Goal: Navigation & Orientation: Understand site structure

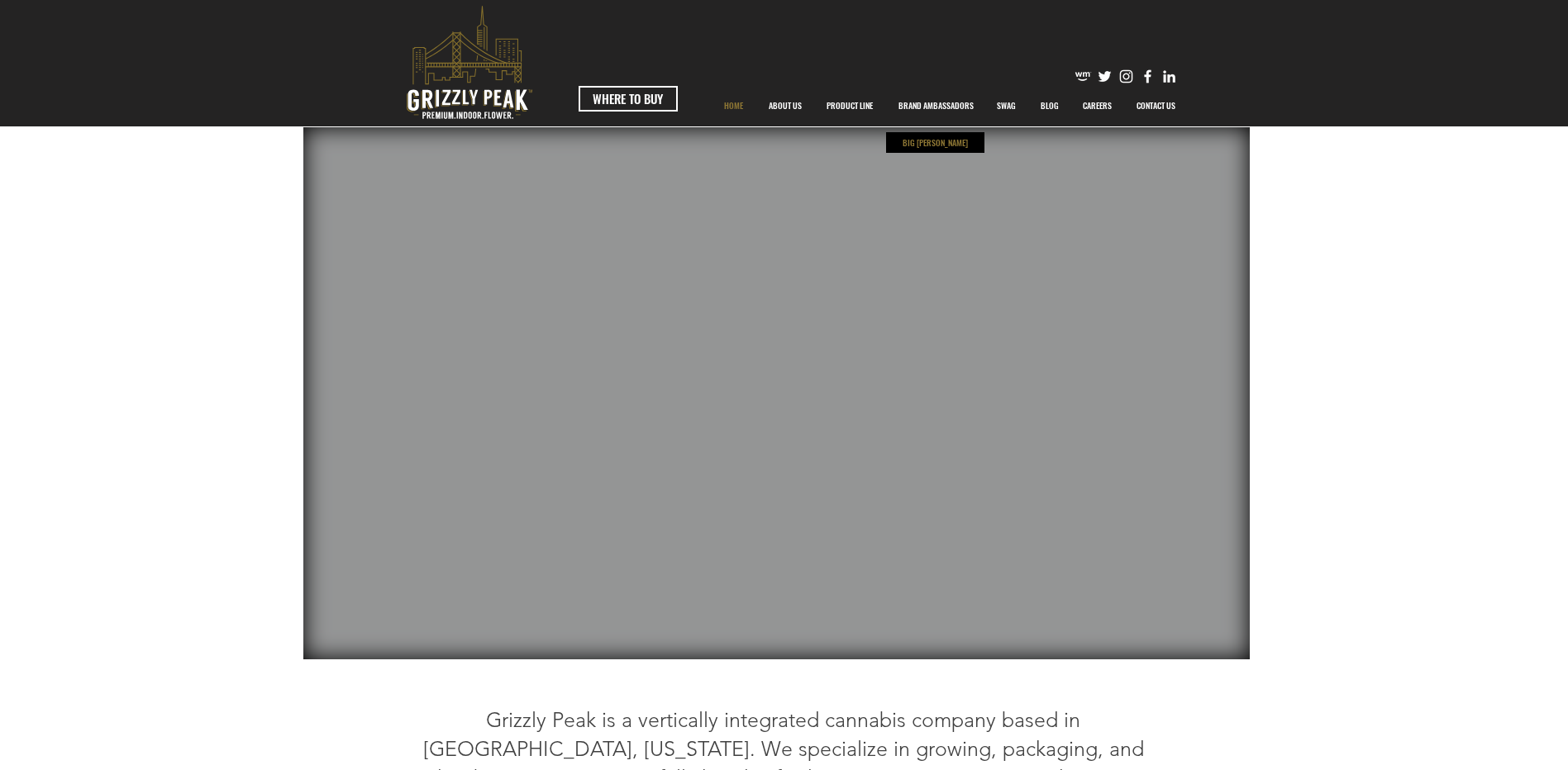
click at [927, 146] on p "BIG [PERSON_NAME]" at bounding box center [934, 142] width 74 height 20
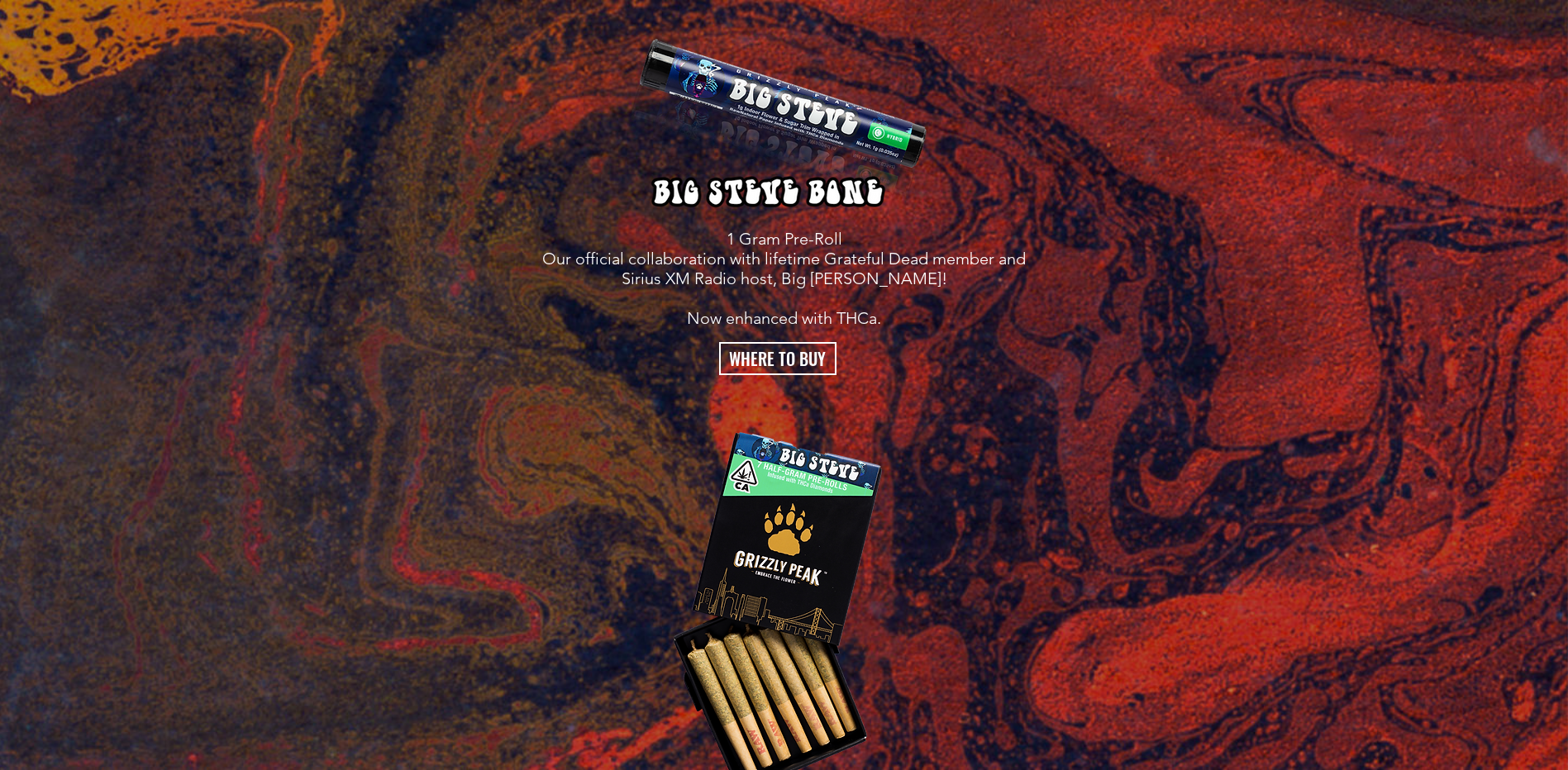
scroll to position [3138, 0]
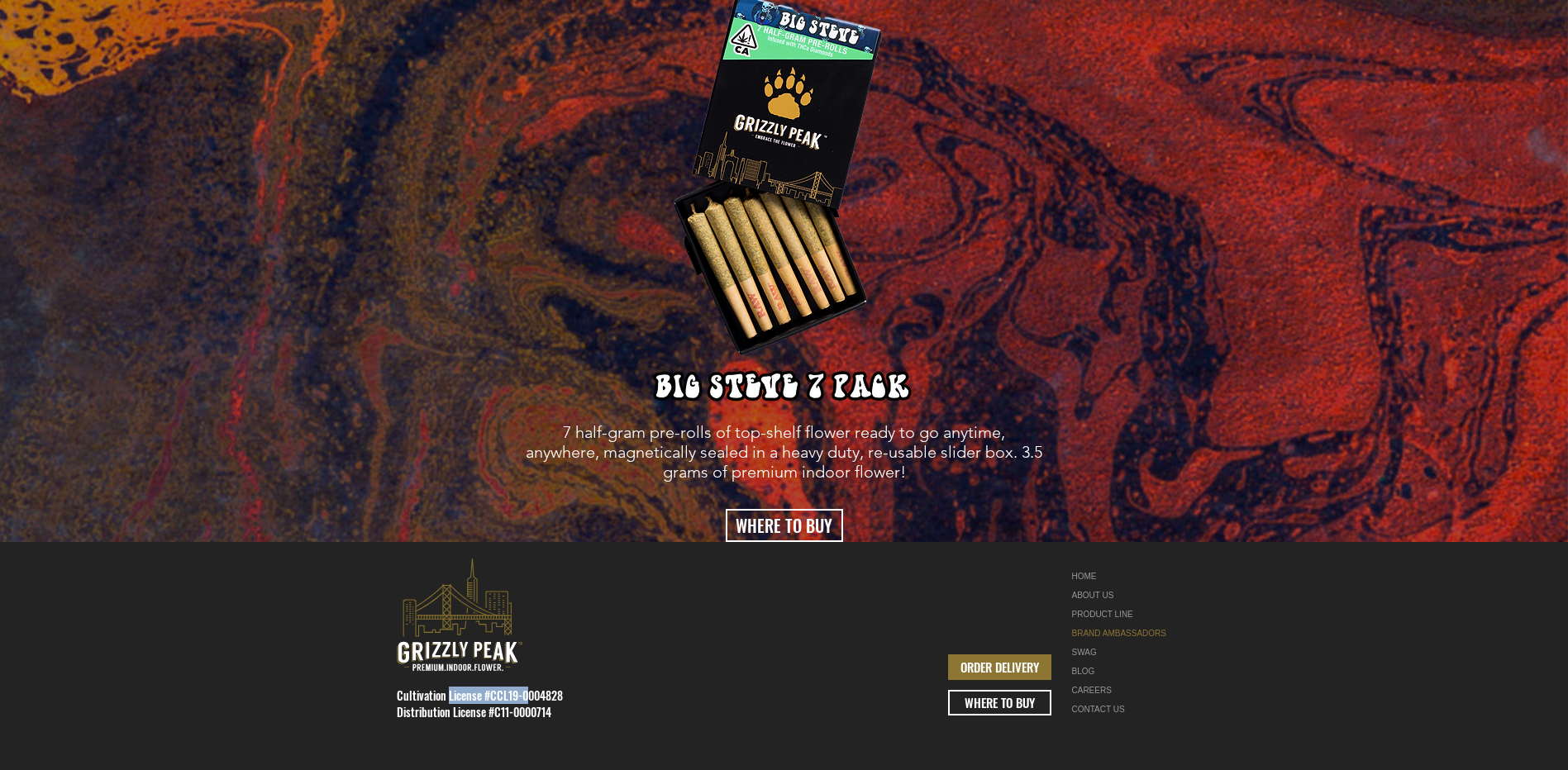
drag, startPoint x: 450, startPoint y: 650, endPoint x: 527, endPoint y: 650, distance: 77.0
click at [527, 686] on span "Cultivation License #CCL19-0004828 Distribution License #C11-0000714" at bounding box center [480, 703] width 166 height 34
click at [920, 687] on div at bounding box center [784, 680] width 1568 height 276
click at [1102, 700] on link "CONTACT US" at bounding box center [1124, 709] width 104 height 19
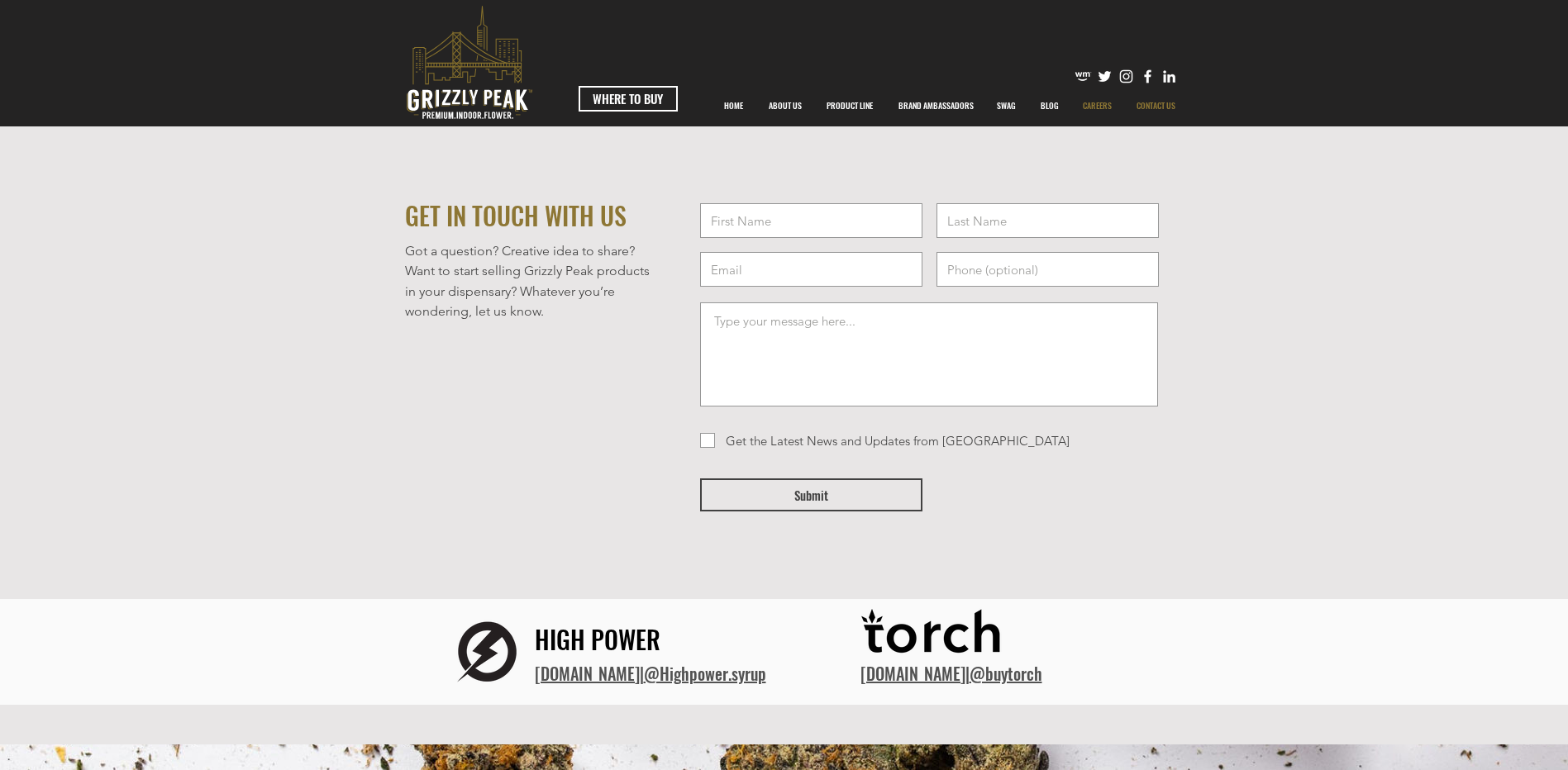
click at [1087, 102] on p "CAREERS" at bounding box center [1096, 106] width 45 height 41
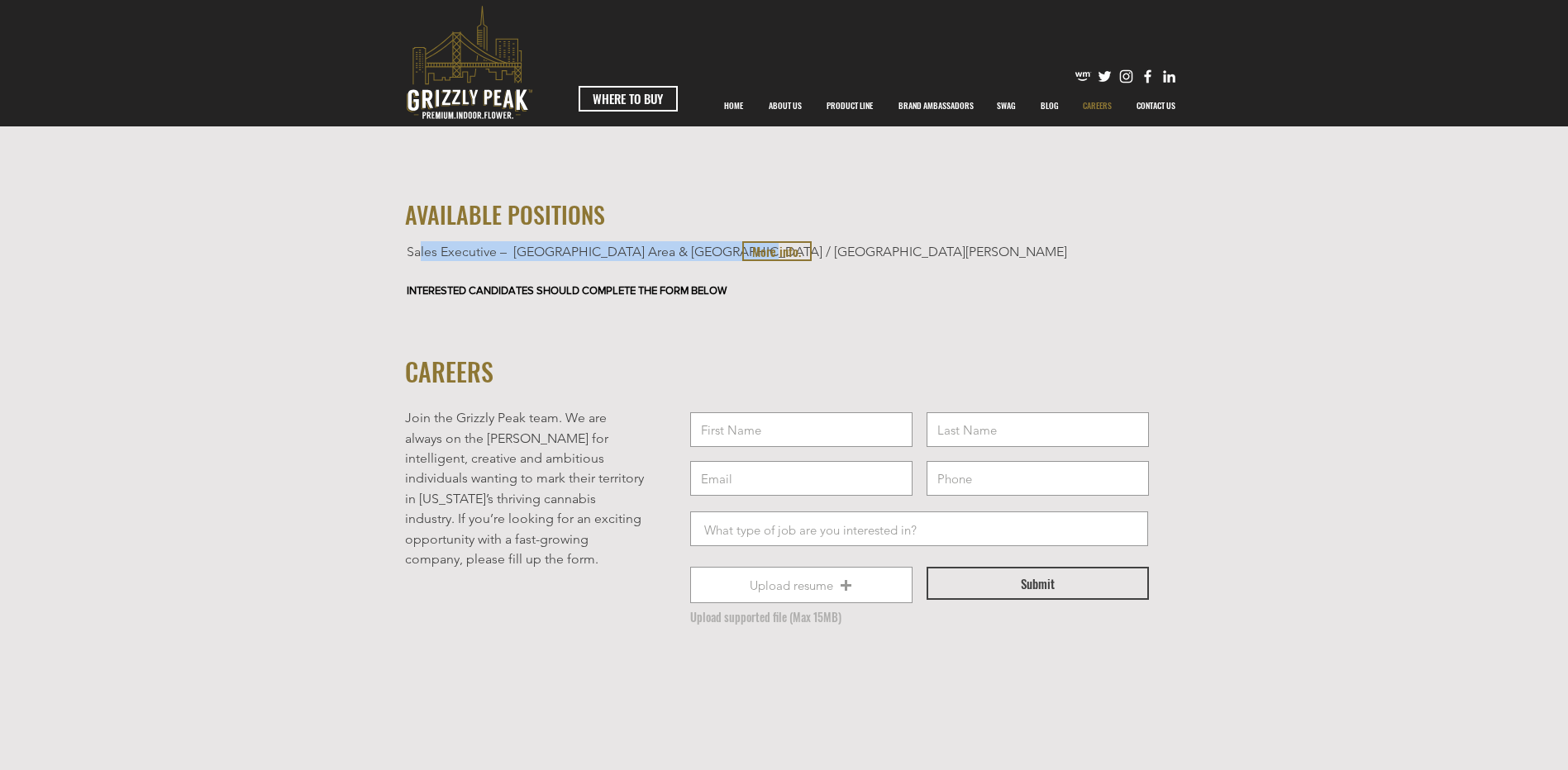
drag, startPoint x: 421, startPoint y: 252, endPoint x: 863, endPoint y: 248, distance: 442.0
click at [863, 248] on p "Sales Executive – [GEOGRAPHIC_DATA] Area & [GEOGRAPHIC_DATA] / [GEOGRAPHIC_DATA…" at bounding box center [763, 251] width 714 height 20
click at [884, 292] on p "INTERESTED CANDIDATES SHOULD COMPLETE THE FORM BELOW" at bounding box center [763, 290] width 714 height 12
click at [780, 243] on span "More info." at bounding box center [776, 252] width 49 height 17
click at [786, 98] on p "ABOUT US" at bounding box center [785, 106] width 50 height 41
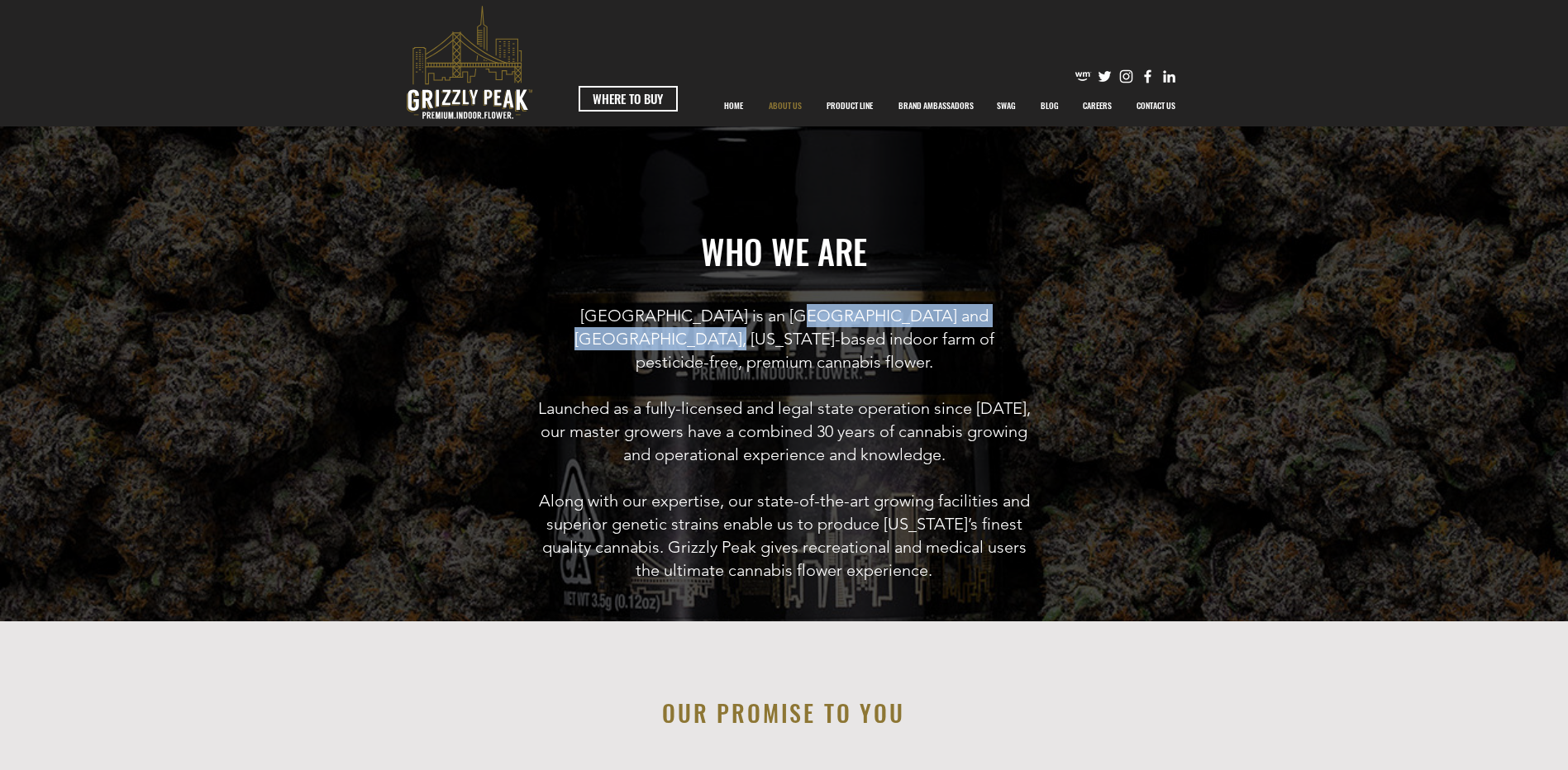
drag, startPoint x: 733, startPoint y: 311, endPoint x: 1024, endPoint y: 319, distance: 291.1
click at [994, 319] on span "[GEOGRAPHIC_DATA] is an [GEOGRAPHIC_DATA] and [GEOGRAPHIC_DATA], [US_STATE]-bas…" at bounding box center [784, 338] width 420 height 66
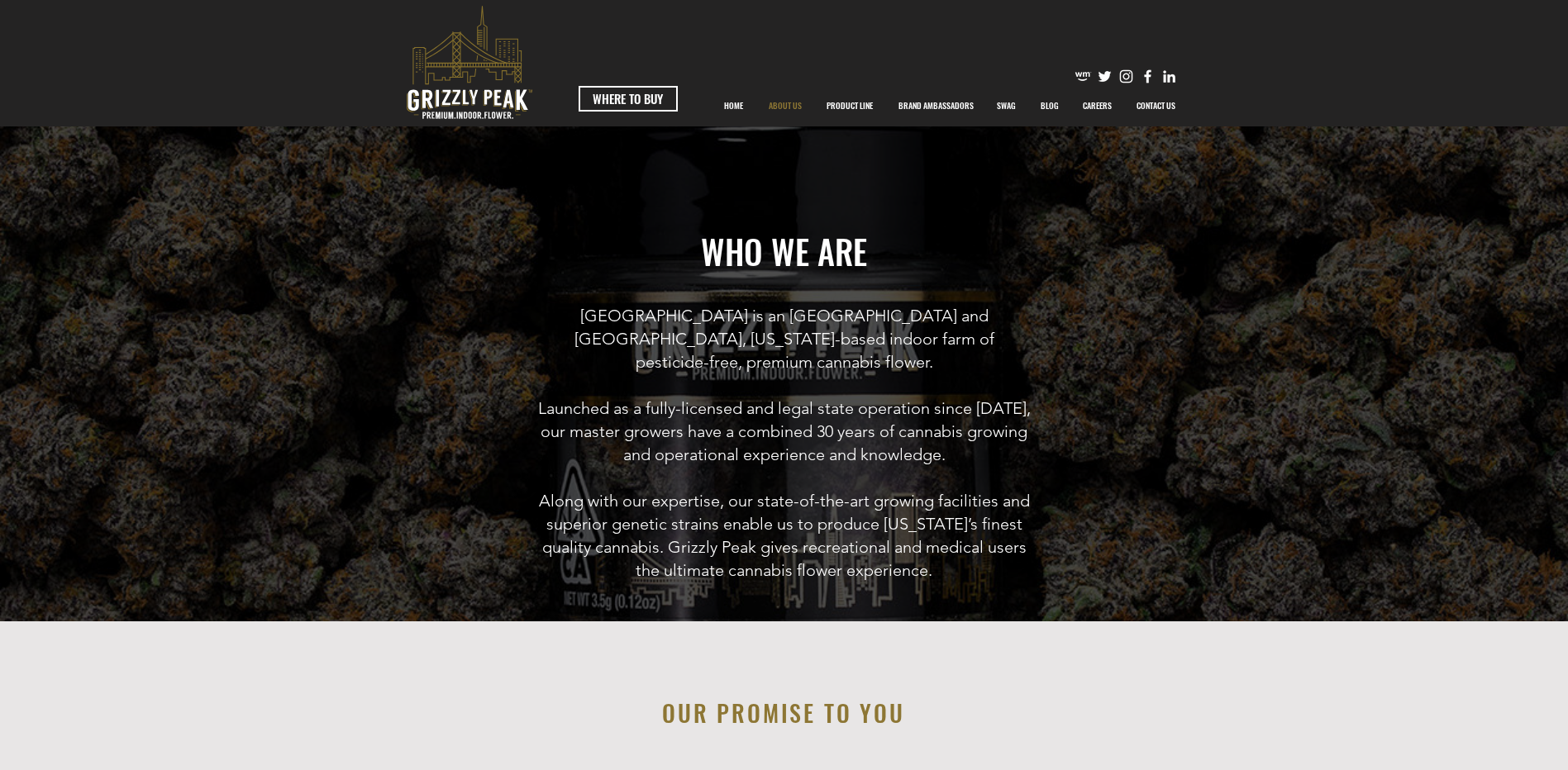
click at [1003, 352] on h6 "[GEOGRAPHIC_DATA] is an [GEOGRAPHIC_DATA] and [GEOGRAPHIC_DATA], [US_STATE]-bas…" at bounding box center [784, 442] width 494 height 278
drag, startPoint x: 603, startPoint y: 338, endPoint x: 969, endPoint y: 335, distance: 366.0
click at [969, 335] on h6 "[GEOGRAPHIC_DATA] is an [GEOGRAPHIC_DATA] and [GEOGRAPHIC_DATA], [US_STATE]-bas…" at bounding box center [784, 442] width 494 height 278
click at [1018, 398] on span "Launched as a fully-licensed and legal state operation since [DATE], our master…" at bounding box center [784, 431] width 492 height 66
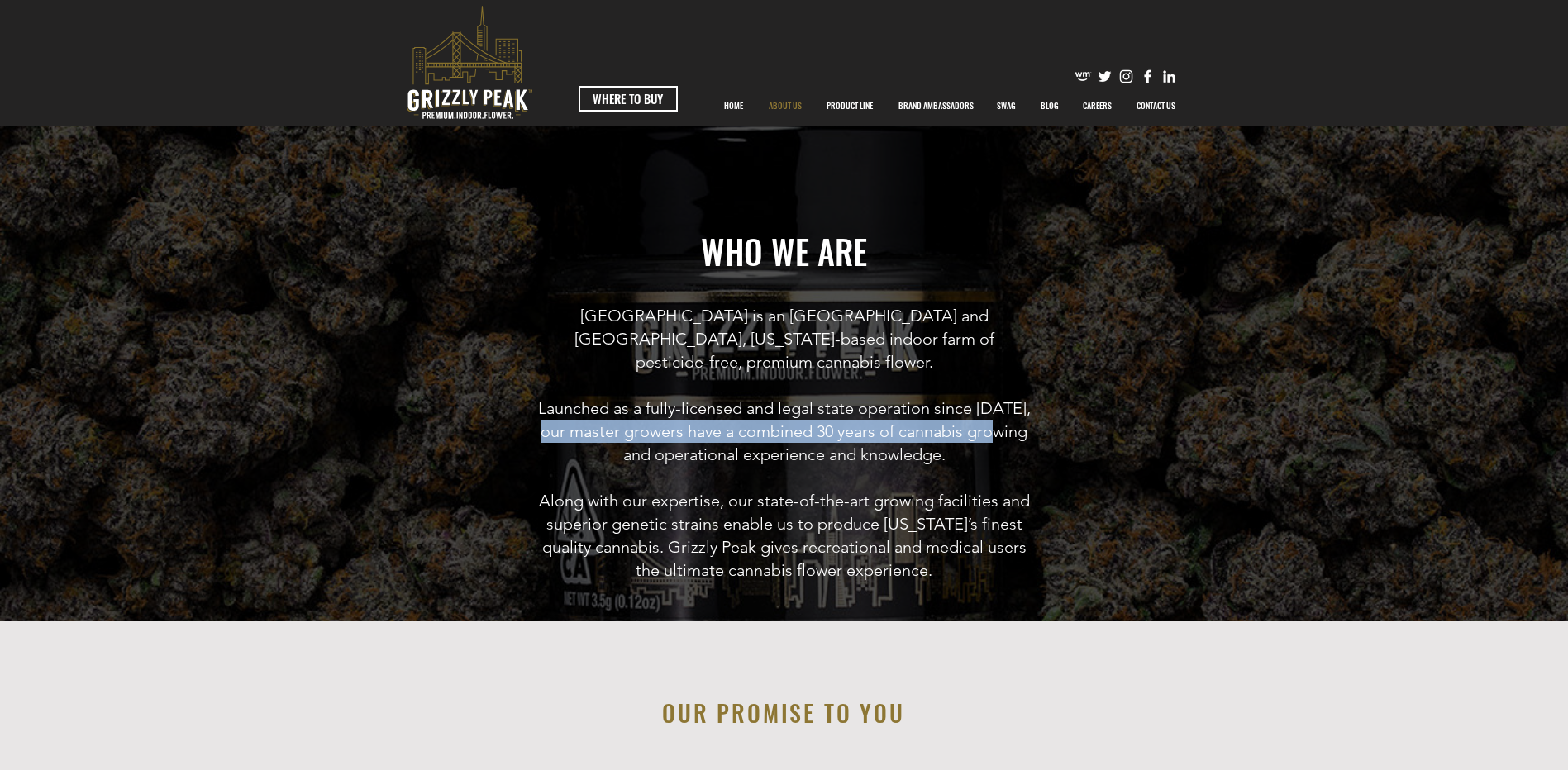
drag, startPoint x: 559, startPoint y: 398, endPoint x: 1009, endPoint y: 399, distance: 450.0
click at [1009, 399] on span "Launched as a fully-licensed and legal state operation since [DATE], our master…" at bounding box center [784, 431] width 492 height 66
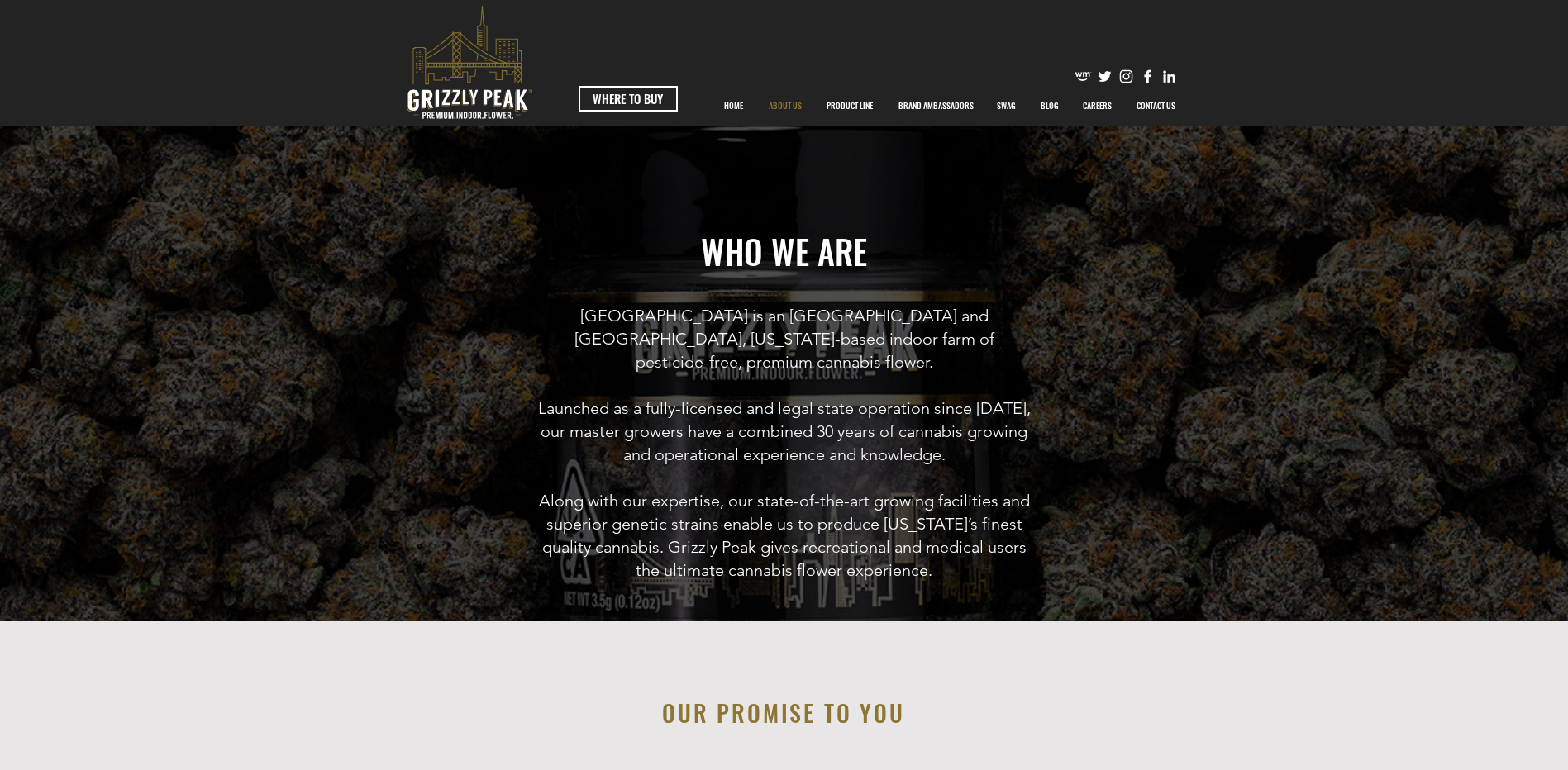
click at [1005, 443] on h6 "[GEOGRAPHIC_DATA] is an [GEOGRAPHIC_DATA] and [GEOGRAPHIC_DATA], [US_STATE]-bas…" at bounding box center [784, 442] width 494 height 278
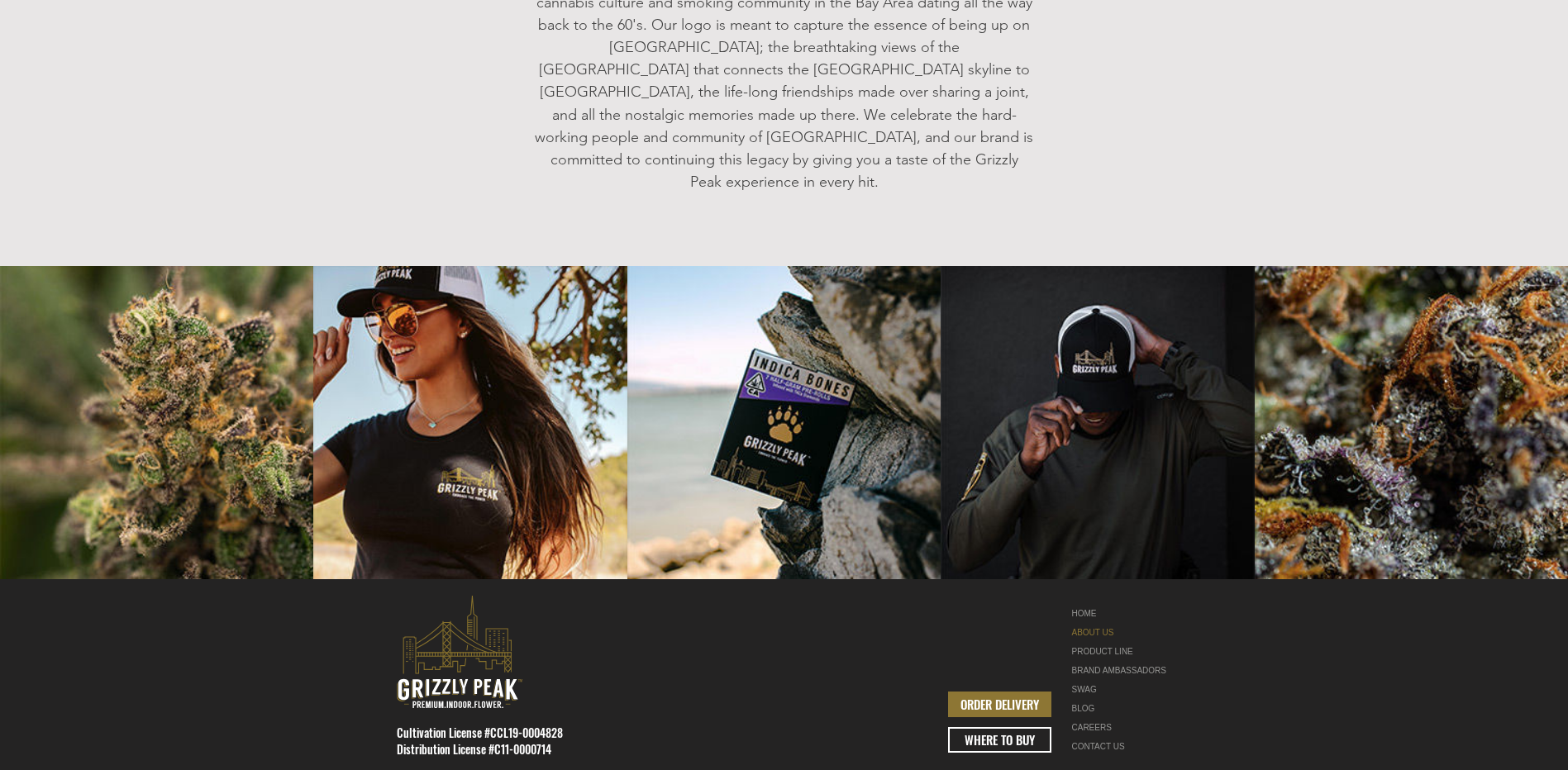
scroll to position [2025, 0]
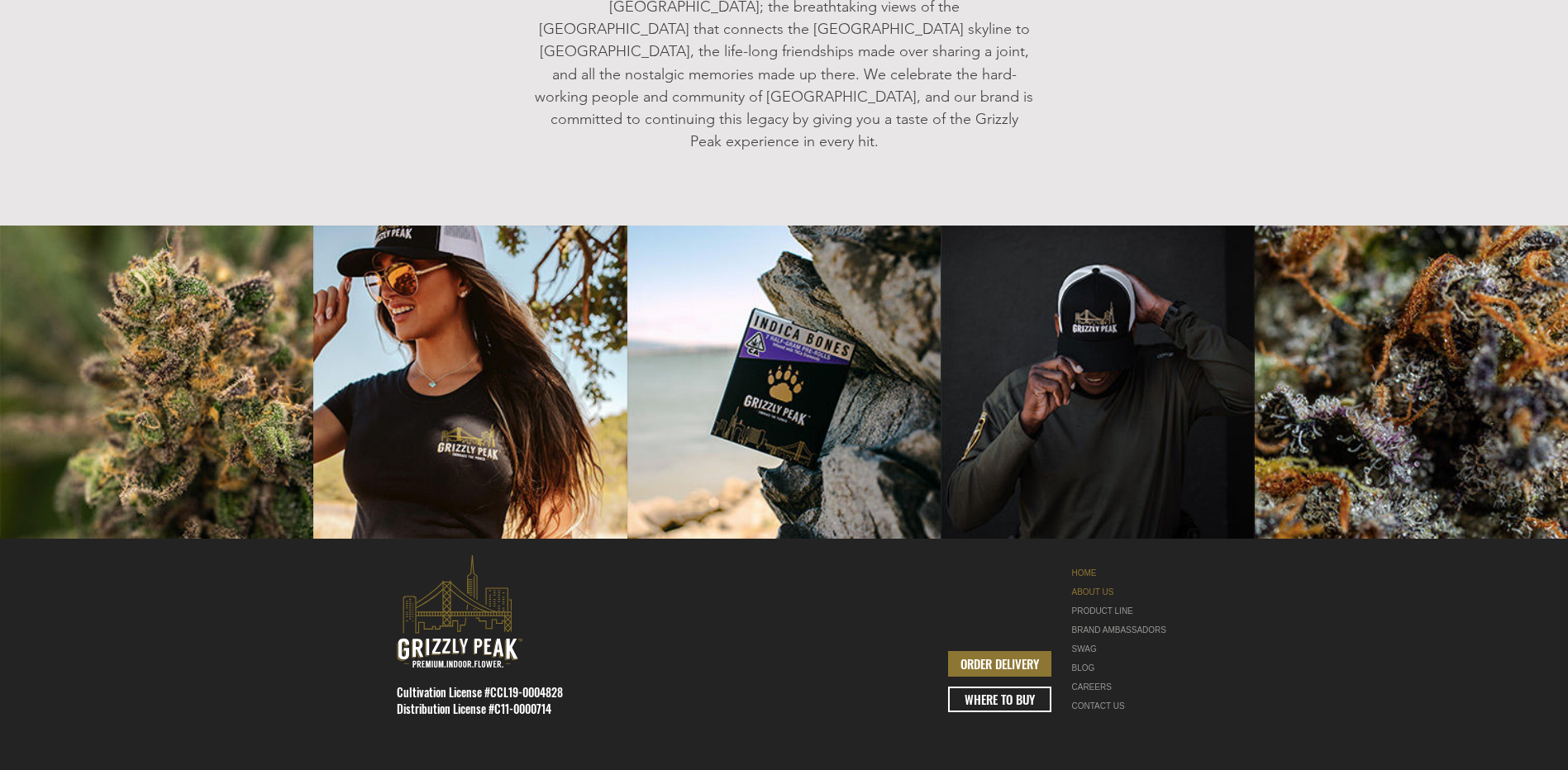
click at [1084, 563] on link "HOME" at bounding box center [1124, 573] width 104 height 19
